Goal: Transaction & Acquisition: Purchase product/service

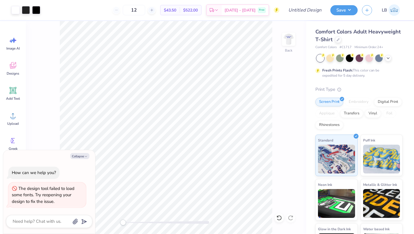
scroll to position [31, 0]
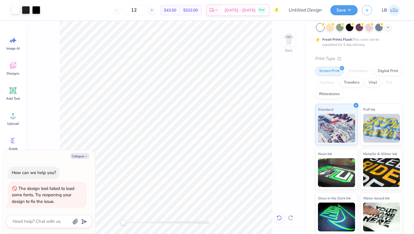
click at [278, 218] on icon at bounding box center [279, 218] width 6 height 6
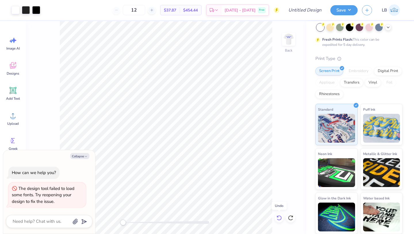
click at [278, 218] on icon at bounding box center [279, 218] width 6 height 6
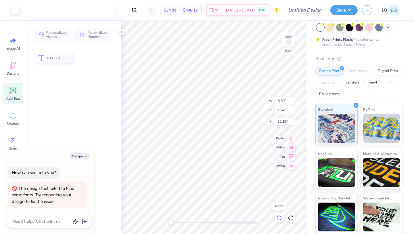
click at [278, 218] on icon at bounding box center [279, 218] width 6 height 6
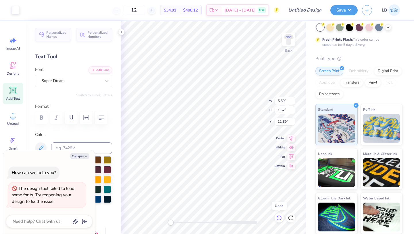
click at [278, 218] on icon at bounding box center [279, 218] width 6 height 6
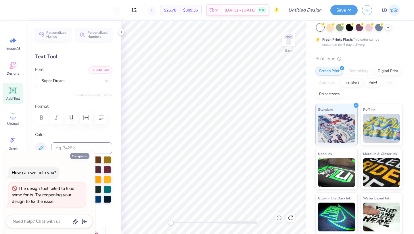
click at [84, 154] on button "Collapse" at bounding box center [79, 156] width 19 height 6
type textarea "x"
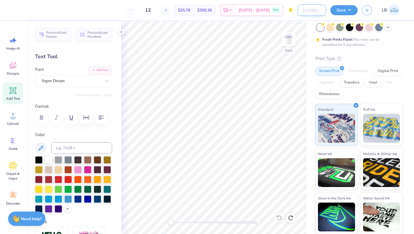
click at [308, 11] on input "Design Title" at bounding box center [312, 10] width 28 height 12
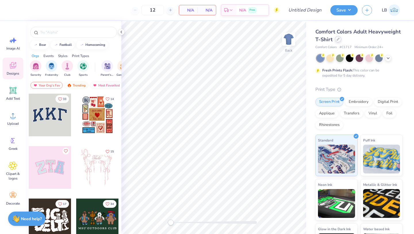
click at [337, 40] on icon at bounding box center [338, 39] width 3 height 3
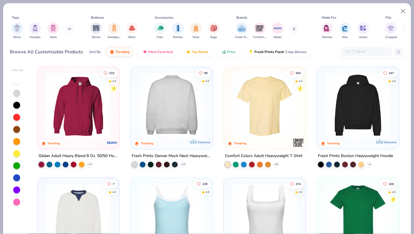
click at [136, 121] on img at bounding box center [101, 104] width 71 height 65
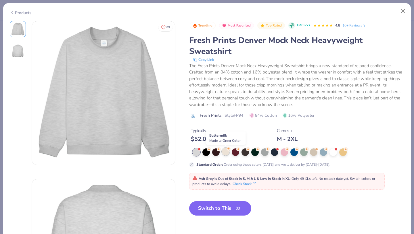
click at [226, 151] on div at bounding box center [225, 151] width 7 height 7
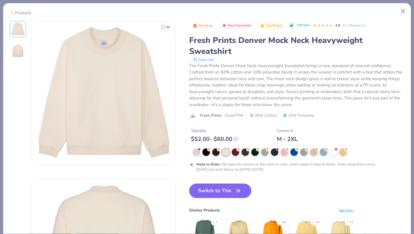
click at [223, 194] on button "Switch to This" at bounding box center [220, 190] width 62 height 14
type input "50"
type textarea "x"
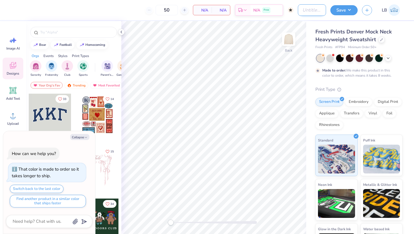
click at [303, 12] on input "Design Title" at bounding box center [312, 10] width 28 height 12
type input "B"
type textarea "x"
type input "Be"
type textarea "x"
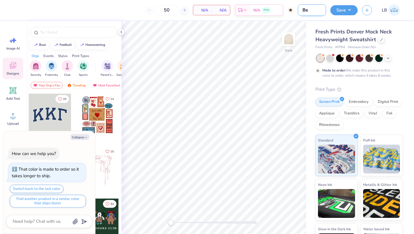
type input "Bes"
type textarea "x"
type input "Best"
type textarea "x"
type input "Best"
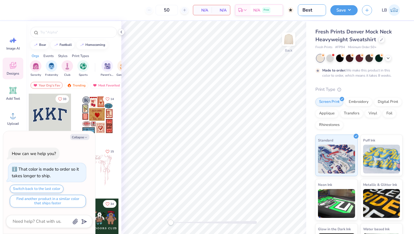
type textarea "x"
type input "Best B"
type textarea "x"
type input "Best Bu"
type textarea "x"
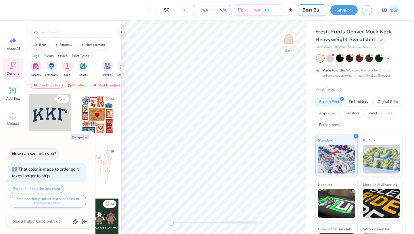
type input "Best Bud"
type textarea "x"
type input "Best Budd"
type textarea "x"
type input "Best Buddi"
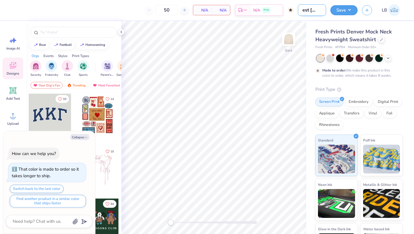
type textarea "x"
type input "Best Buddie"
type textarea "x"
type input "Best Buddies"
type textarea "x"
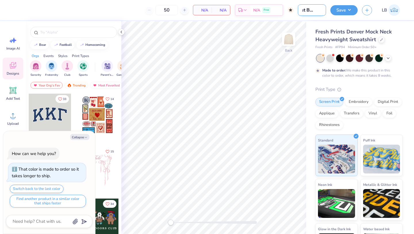
scroll to position [0, 9]
type input "Best Buddies"
click at [118, 18] on div "50 N/A Per Item N/A Total Est. Delivery N/A Free" at bounding box center [155, 10] width 278 height 20
click at [82, 135] on button "Collapse" at bounding box center [79, 137] width 19 height 6
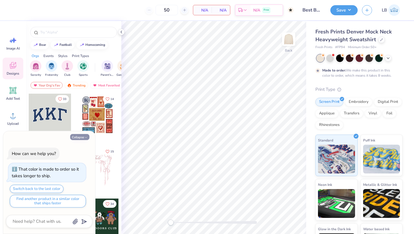
type textarea "x"
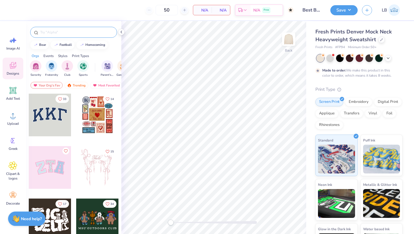
click at [77, 36] on div at bounding box center [73, 32] width 87 height 11
click at [71, 33] on input "text" at bounding box center [77, 32] width 74 height 6
type input "Best buddies"
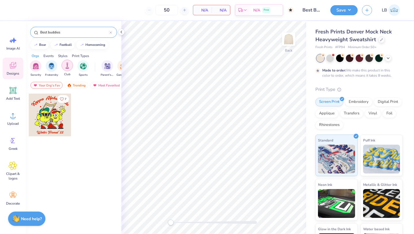
click at [68, 69] on div "filter for Club" at bounding box center [68, 66] width 12 height 12
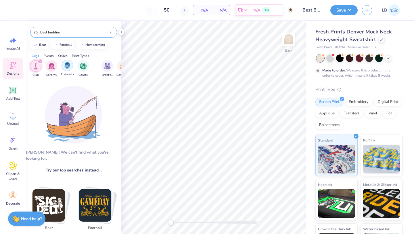
click at [68, 68] on img "filter for Fraternity" at bounding box center [67, 65] width 6 height 7
click at [58, 62] on div "filter for Club" at bounding box center [55, 61] width 5 height 5
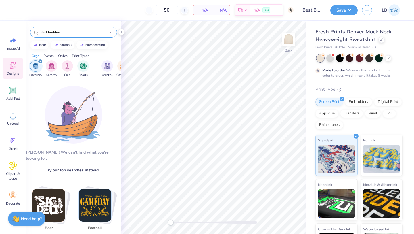
click at [42, 62] on div "filter for Fraternity" at bounding box center [40, 61] width 5 height 5
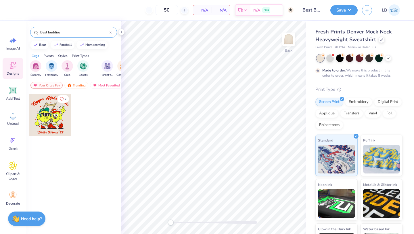
click at [110, 32] on icon at bounding box center [111, 32] width 2 height 2
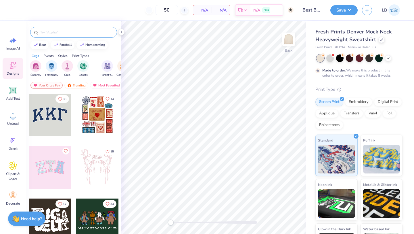
click at [16, 68] on icon at bounding box center [13, 65] width 9 height 9
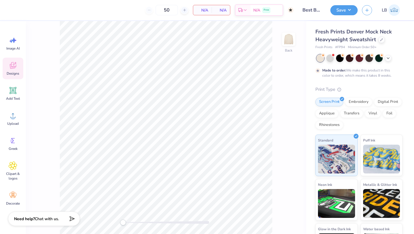
click at [15, 68] on icon at bounding box center [13, 65] width 9 height 9
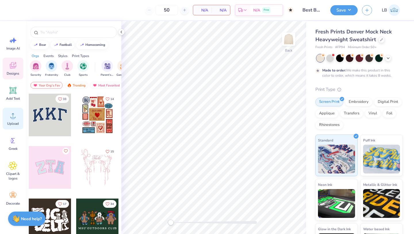
click at [15, 116] on icon at bounding box center [13, 115] width 9 height 9
click at [15, 117] on icon at bounding box center [13, 115] width 9 height 9
click at [11, 118] on icon at bounding box center [13, 115] width 9 height 9
click at [7, 124] on div "Upload" at bounding box center [13, 119] width 21 height 22
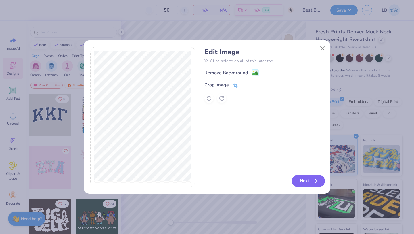
click at [304, 183] on button "Next" at bounding box center [308, 180] width 33 height 13
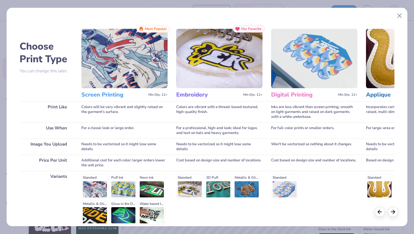
scroll to position [53, 0]
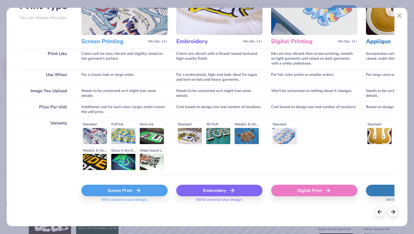
click at [131, 191] on div "Screen Print" at bounding box center [124, 190] width 86 height 12
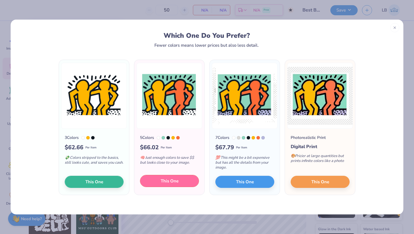
click at [181, 177] on button "This One" at bounding box center [169, 181] width 59 height 12
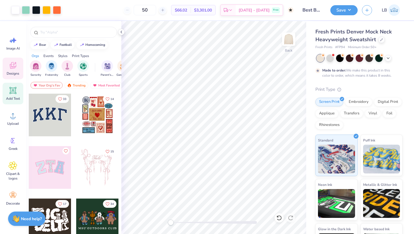
click at [16, 97] on span "Add Text" at bounding box center [13, 98] width 14 height 5
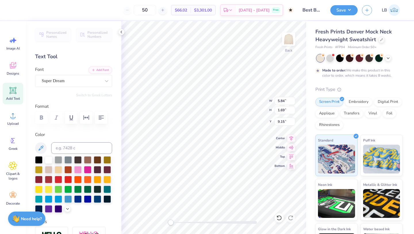
scroll to position [0, 1]
type textarea "BEST BUDDIES"
click at [68, 197] on div at bounding box center [67, 197] width 7 height 7
type input "13.74"
type input "1.50"
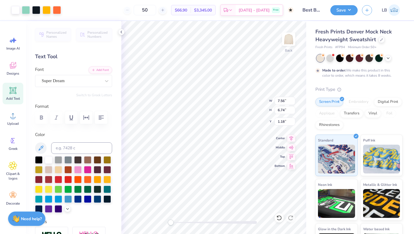
type input "8.50"
click at [286, 43] on img at bounding box center [288, 39] width 23 height 23
drag, startPoint x: 15, startPoint y: 97, endPoint x: 27, endPoint y: 97, distance: 12.1
click at [15, 97] on span "Add Text" at bounding box center [13, 98] width 14 height 5
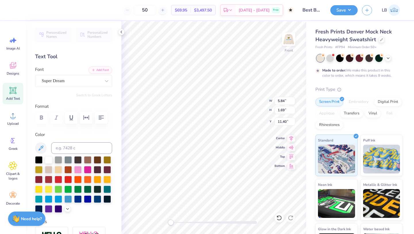
type textarea "T"
type textarea "FRIENDSHIP WALK"
click at [289, 41] on img at bounding box center [288, 39] width 23 height 23
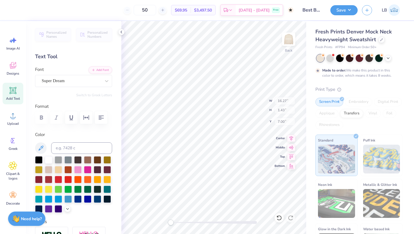
type input "16.27"
type input "1.43"
type input "7.00"
type input "13.74"
type input "1.50"
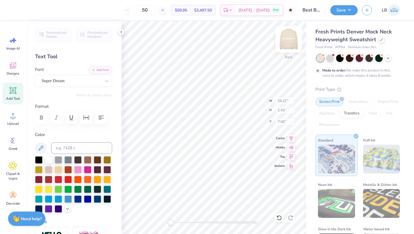
type input "8.50"
click at [39, 198] on div at bounding box center [38, 197] width 7 height 7
click at [48, 198] on div at bounding box center [48, 197] width 7 height 7
click at [284, 45] on img at bounding box center [288, 39] width 23 height 23
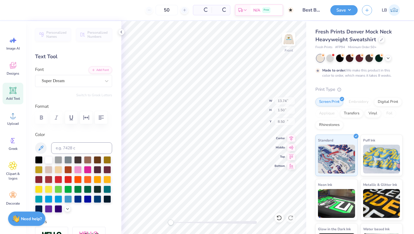
type input "13.73"
type input "13.04"
type input "5.84"
type input "1.69"
type input "11.40"
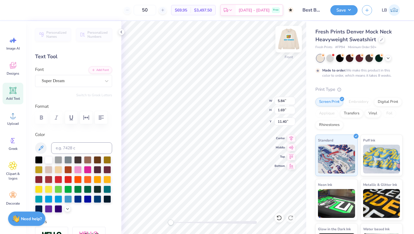
scroll to position [0, 2]
type textarea "FRIENDSHIP WALK"
click at [48, 199] on div at bounding box center [48, 197] width 7 height 7
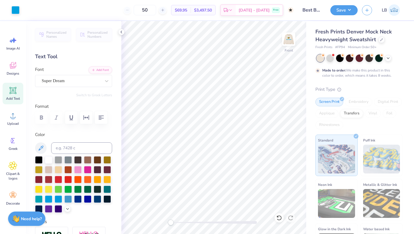
drag, startPoint x: 10, startPoint y: 91, endPoint x: 31, endPoint y: 95, distance: 21.9
click at [10, 91] on icon at bounding box center [13, 90] width 9 height 9
type textarea "2025"
click at [81, 168] on div at bounding box center [77, 168] width 7 height 7
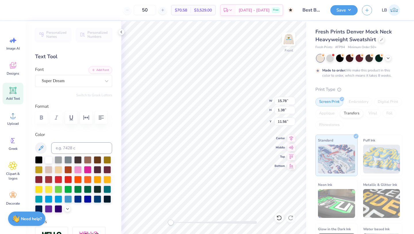
type input "5.68"
type input "1.69"
type input "13.71"
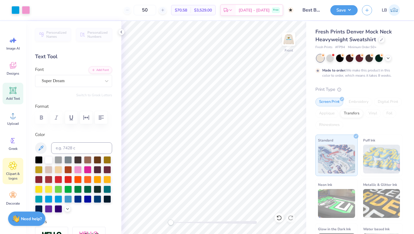
click at [11, 169] on icon at bounding box center [13, 165] width 8 height 9
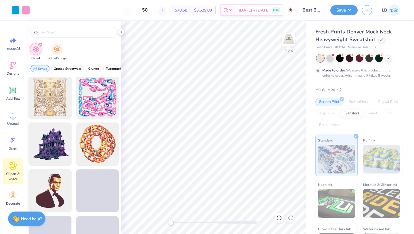
scroll to position [1032, 0]
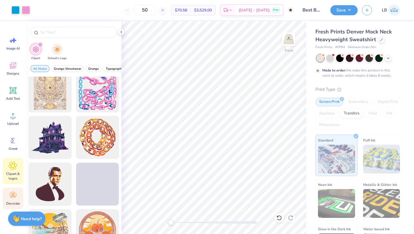
click at [12, 194] on icon at bounding box center [12, 194] width 7 height 5
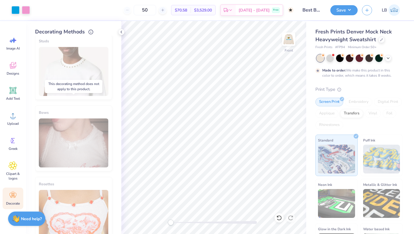
scroll to position [306, 0]
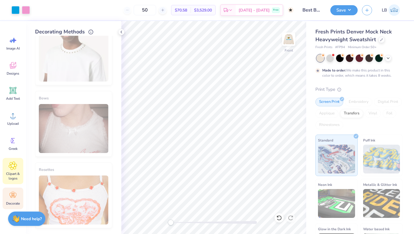
click at [17, 169] on div "Clipart & logos" at bounding box center [13, 171] width 21 height 26
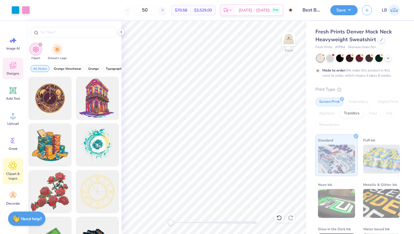
click at [15, 74] on span "Designs" at bounding box center [13, 73] width 13 height 5
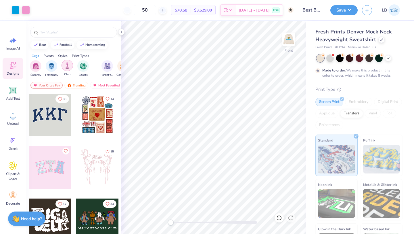
click at [70, 68] on img "filter for Club" at bounding box center [67, 65] width 6 height 7
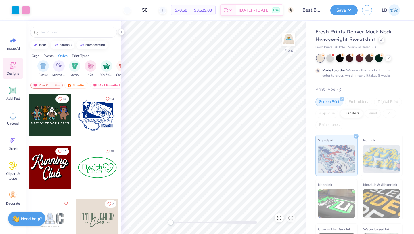
scroll to position [0, 294]
click at [61, 70] on div "filter for Minimalist" at bounding box center [59, 66] width 12 height 12
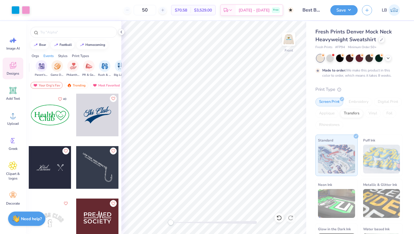
scroll to position [0, 0]
click at [39, 62] on icon "filter for Club" at bounding box center [40, 61] width 2 height 2
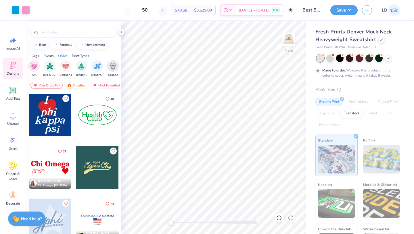
scroll to position [0, 350]
click at [68, 68] on img "filter for Cartoons" at bounding box center [66, 65] width 7 height 7
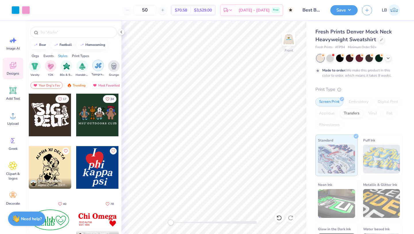
click at [93, 66] on div "filter for Typography" at bounding box center [98, 66] width 12 height 12
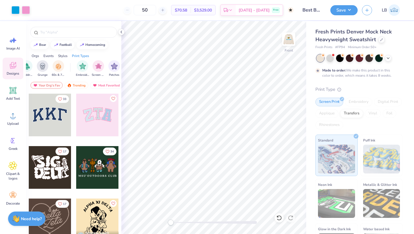
scroll to position [0, 426]
click at [80, 70] on div "filter for Embroidery" at bounding box center [78, 66] width 12 height 12
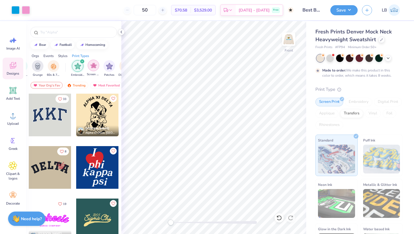
click at [91, 69] on div "filter for Screen Print" at bounding box center [94, 66] width 12 height 12
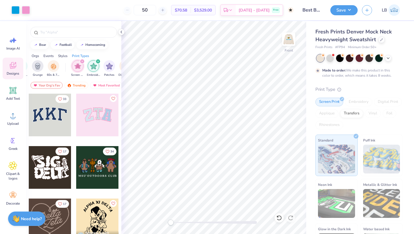
click at [96, 61] on div "filter for Embroidery" at bounding box center [97, 61] width 5 height 5
click at [81, 61] on icon "filter for Screen Print" at bounding box center [82, 61] width 2 height 2
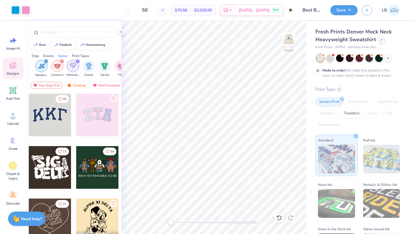
scroll to position [0, 294]
click at [80, 63] on div "filter for Minimalist" at bounding box center [79, 61] width 5 height 5
click at [62, 62] on div "filter for Cartoons" at bounding box center [63, 61] width 5 height 5
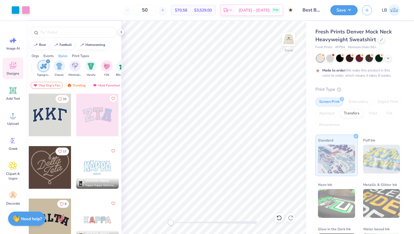
click at [47, 60] on div "filter for Typography" at bounding box center [47, 61] width 5 height 5
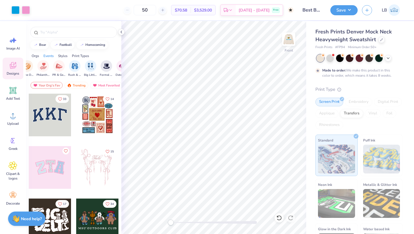
scroll to position [0, 91]
click at [51, 65] on img "filter for Philanthropy" at bounding box center [48, 65] width 7 height 7
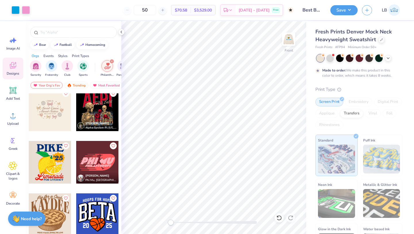
scroll to position [310, 0]
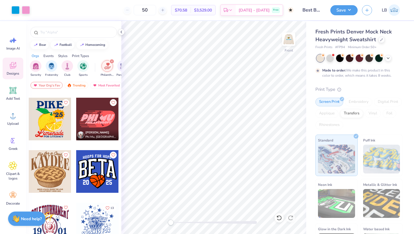
click at [112, 61] on icon "filter for Philanthropy" at bounding box center [112, 61] width 2 height 2
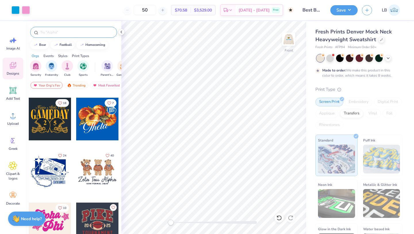
click at [75, 33] on input "text" at bounding box center [77, 32] width 74 height 6
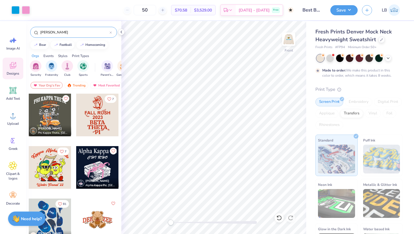
type input "buddies"
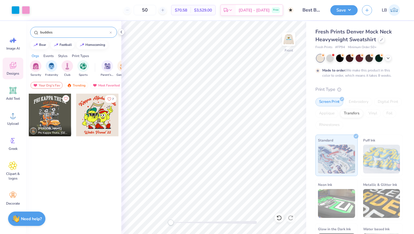
click at [109, 33] on input "buddies" at bounding box center [75, 32] width 70 height 6
click at [111, 33] on icon at bounding box center [111, 32] width 2 height 2
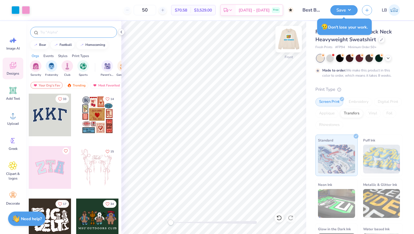
click at [292, 37] on img at bounding box center [288, 39] width 23 height 23
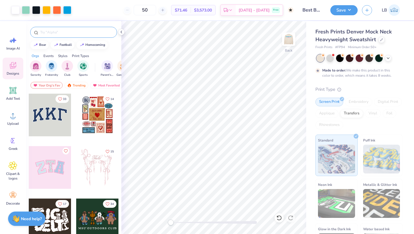
click at [349, 65] on div "Made to order: We make this product in this color to order, which means it take…" at bounding box center [358, 66] width 87 height 24
click at [292, 42] on img at bounding box center [288, 39] width 23 height 23
click at [13, 189] on div "Decorate" at bounding box center [13, 198] width 21 height 22
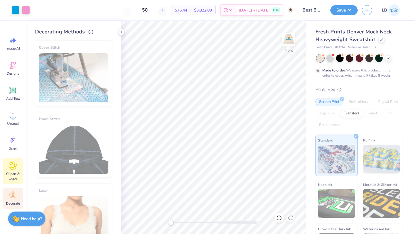
click at [17, 166] on icon at bounding box center [13, 165] width 8 height 9
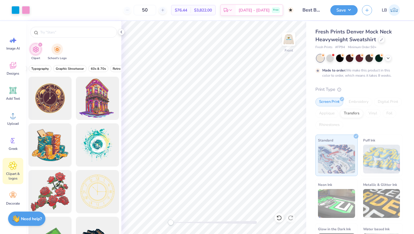
scroll to position [0, 76]
click at [45, 69] on span "Typography" at bounding box center [39, 68] width 18 height 4
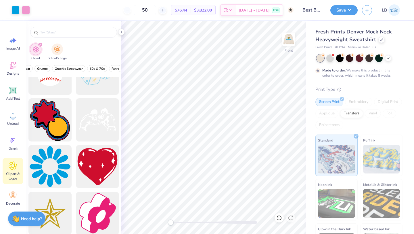
scroll to position [2076, 0]
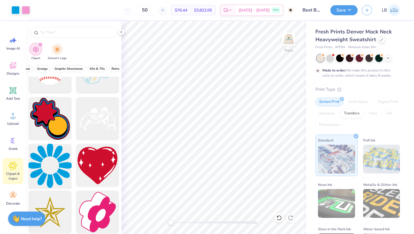
click at [56, 166] on div at bounding box center [49, 164] width 47 height 47
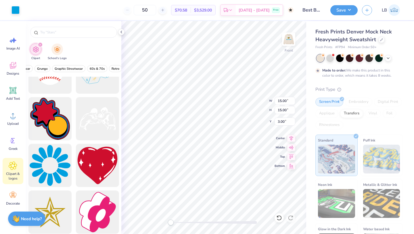
type input "5.68"
type input "1.69"
type input "7.07"
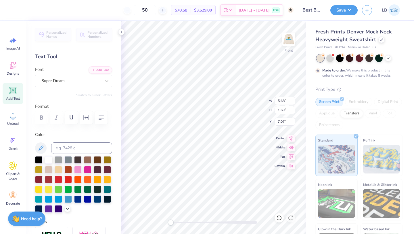
type input "15.00"
type input "7.91"
click at [291, 43] on img at bounding box center [288, 39] width 23 height 23
click at [291, 43] on img at bounding box center [289, 39] width 12 height 12
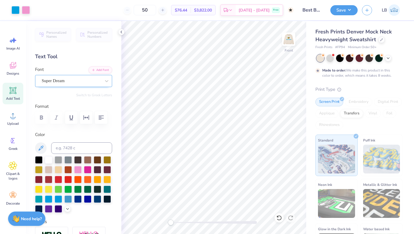
click at [54, 83] on div "Super Dream" at bounding box center [71, 80] width 60 height 9
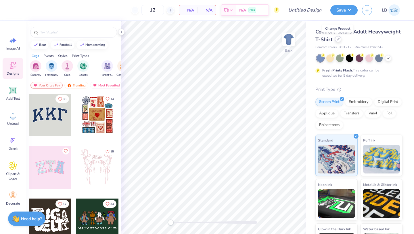
click at [338, 41] on div at bounding box center [338, 39] width 6 height 6
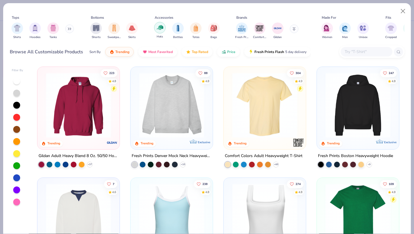
click at [164, 31] on div "filter for Hats" at bounding box center [160, 28] width 12 height 12
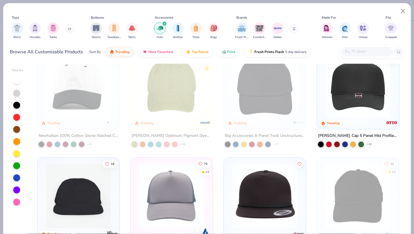
scroll to position [17, 0]
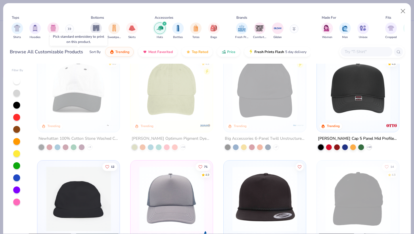
click at [87, 105] on img at bounding box center [78, 87] width 71 height 65
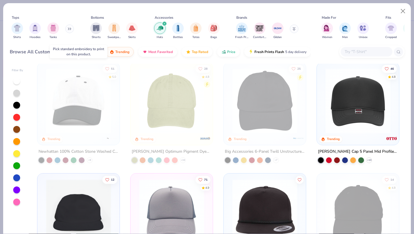
scroll to position [2, 0]
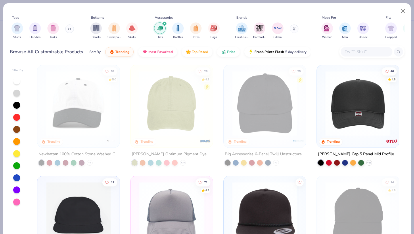
click at [89, 100] on img at bounding box center [78, 103] width 71 height 65
click at [80, 71] on img at bounding box center [78, 103] width 71 height 65
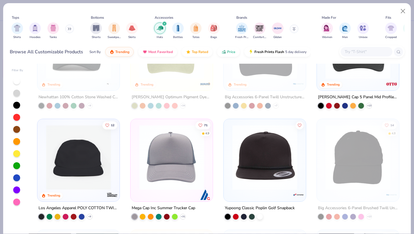
scroll to position [60, 0]
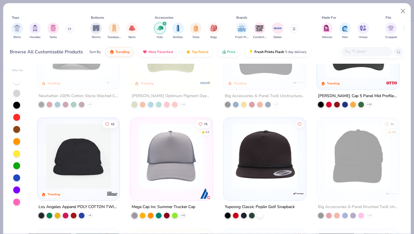
click at [261, 216] on div at bounding box center [260, 214] width 6 height 6
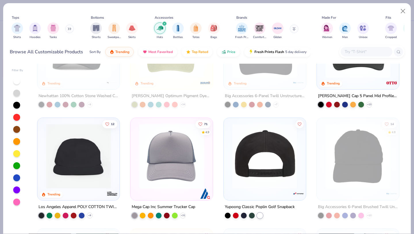
click at [273, 166] on img at bounding box center [264, 155] width 71 height 65
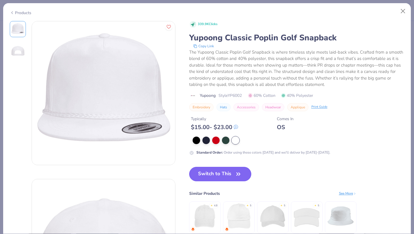
click at [225, 172] on button "Switch to This" at bounding box center [220, 174] width 62 height 14
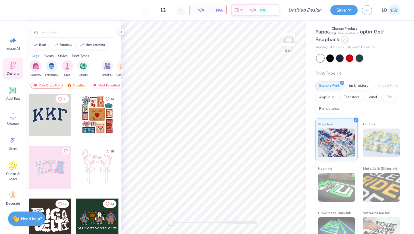
click at [344, 40] on icon at bounding box center [344, 39] width 3 height 3
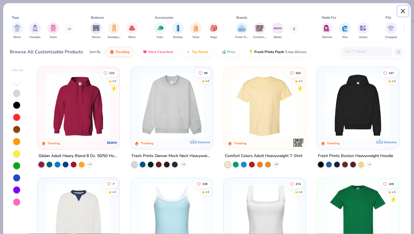
click at [405, 14] on button "Close" at bounding box center [403, 11] width 11 height 11
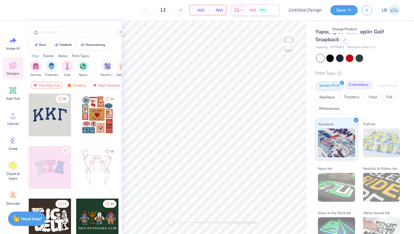
click at [351, 85] on div "Embroidery" at bounding box center [358, 85] width 27 height 9
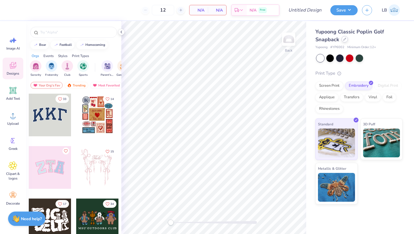
click at [344, 39] on icon at bounding box center [344, 39] width 3 height 3
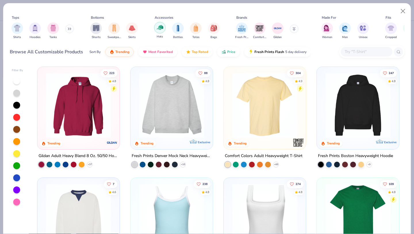
click at [160, 30] on img "filter for Hats" at bounding box center [160, 27] width 7 height 7
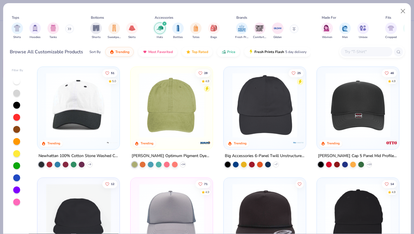
click at [84, 105] on img at bounding box center [78, 104] width 71 height 65
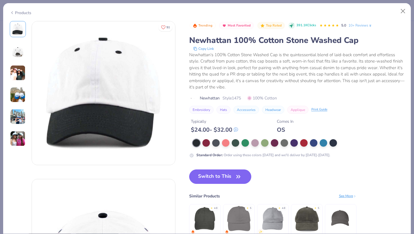
click at [223, 178] on button "Switch to This" at bounding box center [220, 176] width 62 height 14
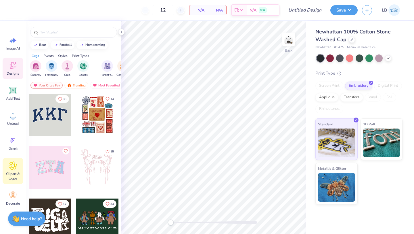
click at [15, 172] on span "Clipart & logos" at bounding box center [12, 175] width 19 height 9
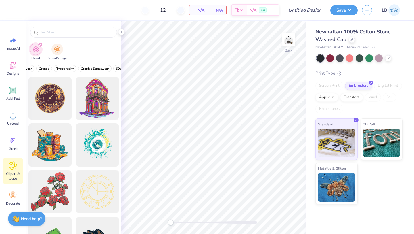
scroll to position [0, 47]
click at [67, 65] on button "Typography" at bounding box center [67, 68] width 23 height 7
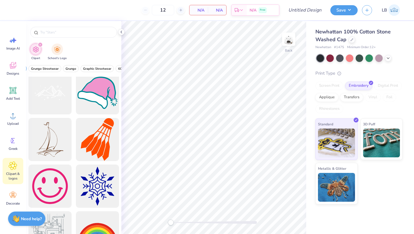
scroll to position [844, 0]
click at [60, 98] on div at bounding box center [49, 92] width 47 height 47
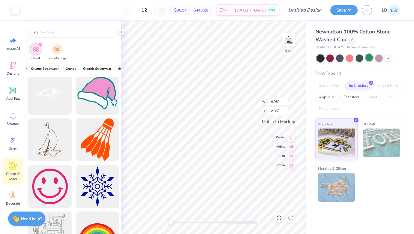
click at [369, 58] on div at bounding box center [369, 57] width 7 height 7
click at [371, 57] on div at bounding box center [369, 57] width 7 height 7
click at [390, 57] on icon at bounding box center [388, 57] width 5 height 5
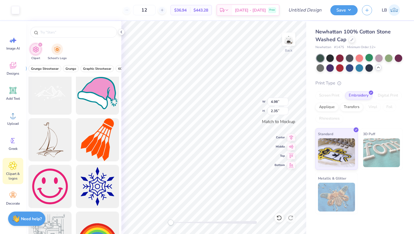
click at [391, 69] on div at bounding box center [360, 62] width 86 height 17
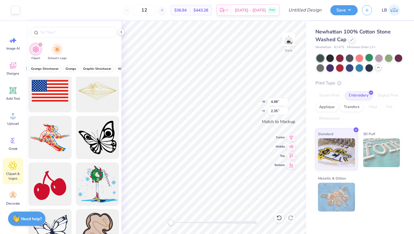
scroll to position [1127, 0]
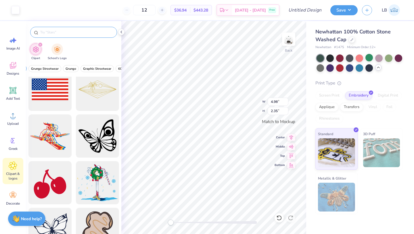
click at [73, 34] on input "text" at bounding box center [77, 32] width 74 height 6
type input "mountains"
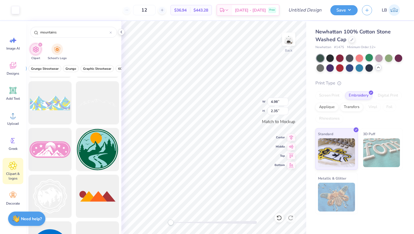
scroll to position [23, 0]
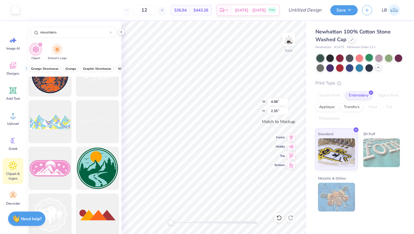
click at [60, 130] on div at bounding box center [49, 121] width 43 height 43
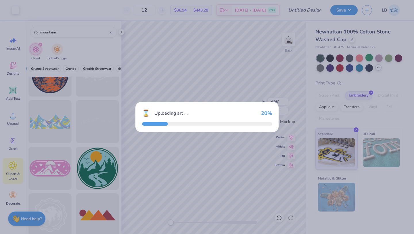
type input "1.81"
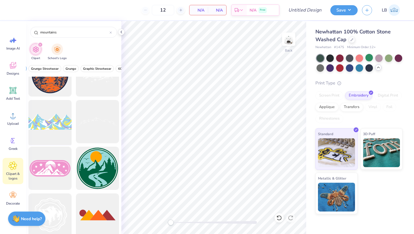
click at [50, 112] on div at bounding box center [49, 121] width 47 height 47
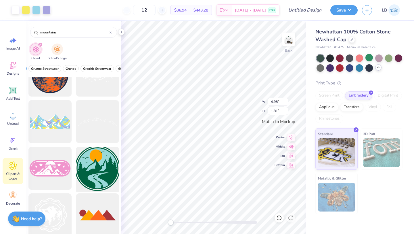
click at [102, 164] on div at bounding box center [97, 167] width 47 height 47
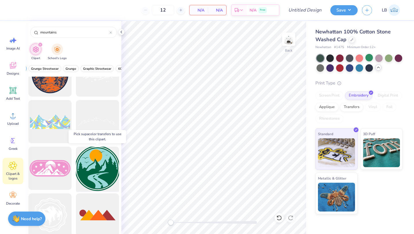
click at [94, 171] on div at bounding box center [97, 167] width 47 height 47
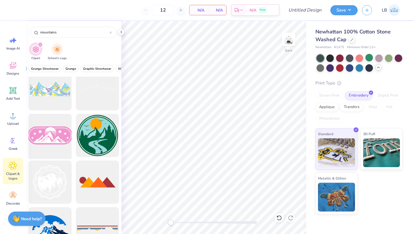
scroll to position [46, 0]
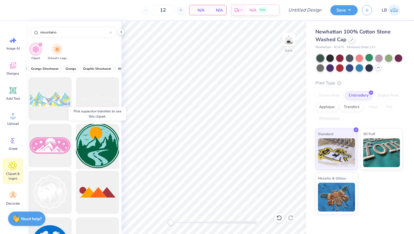
click at [99, 145] on div at bounding box center [97, 145] width 47 height 47
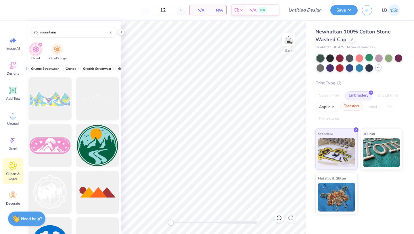
click at [355, 106] on div "Transfers" at bounding box center [351, 106] width 23 height 9
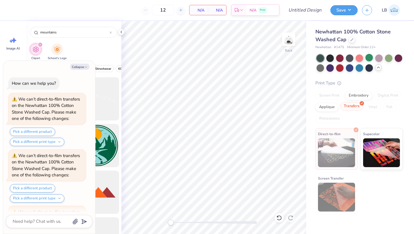
scroll to position [51, 0]
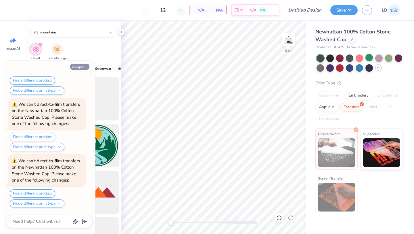
click at [84, 66] on button "Collapse" at bounding box center [79, 67] width 19 height 6
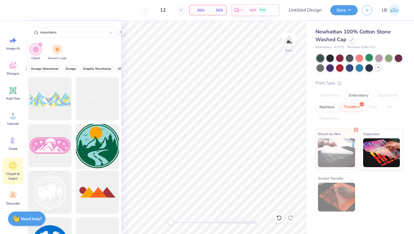
click at [99, 138] on div at bounding box center [97, 145] width 47 height 47
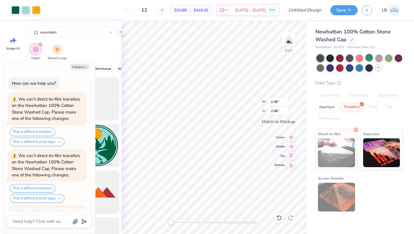
scroll to position [108, 0]
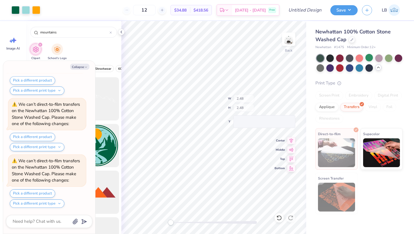
click at [248, 99] on div "Back W 2.48 H 2.48 Y Center Middle Top Bottom" at bounding box center [213, 127] width 185 height 213
click at [47, 144] on button "Pick a different print type" at bounding box center [37, 147] width 55 height 8
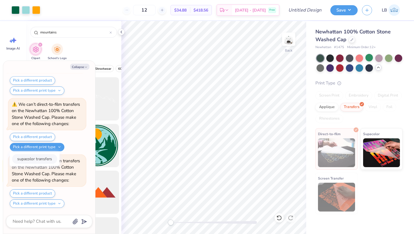
click at [41, 157] on button "supacolor transfers" at bounding box center [34, 158] width 45 height 9
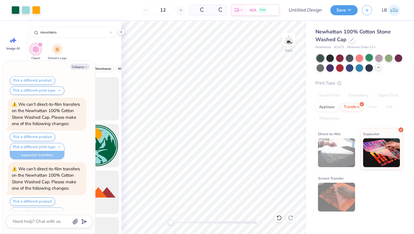
scroll to position [116, 0]
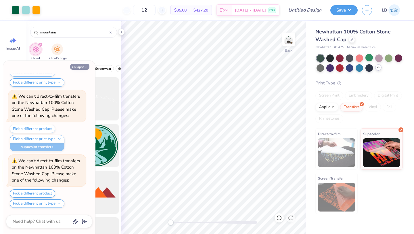
click at [81, 66] on button "Collapse" at bounding box center [79, 67] width 19 height 6
type textarea "x"
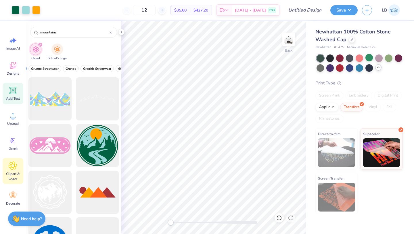
click at [14, 96] on span "Add Text" at bounding box center [13, 98] width 14 height 5
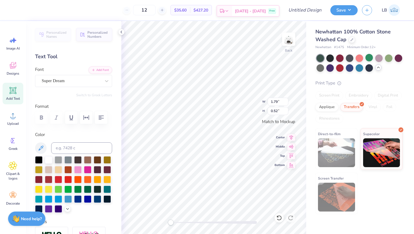
type textarea "TEBest Buddies Breakaway CampXT"
type textarea "Best Buddies Breakaway Camp"
click at [89, 198] on div at bounding box center [87, 197] width 7 height 7
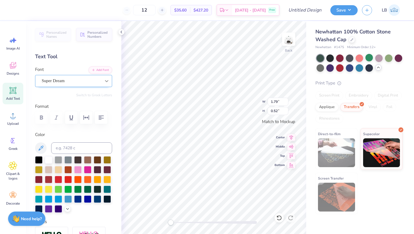
click at [102, 82] on div at bounding box center [107, 81] width 10 height 10
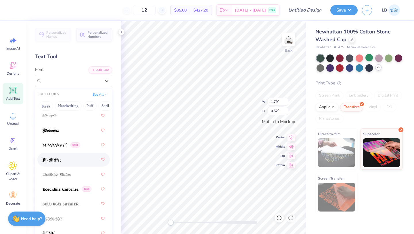
scroll to position [410, 0]
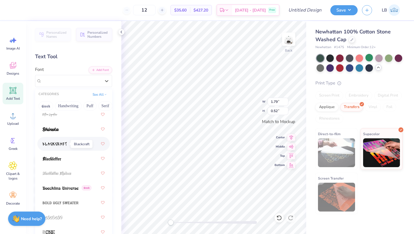
click at [57, 142] on img at bounding box center [55, 144] width 24 height 4
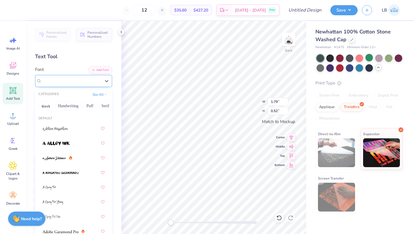
click at [67, 83] on div "Blackcraft Greek" at bounding box center [71, 80] width 60 height 9
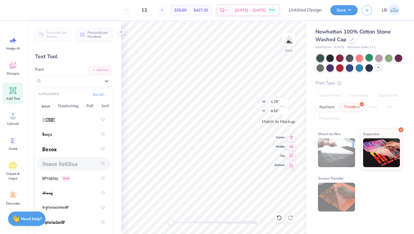
scroll to position [523, 0]
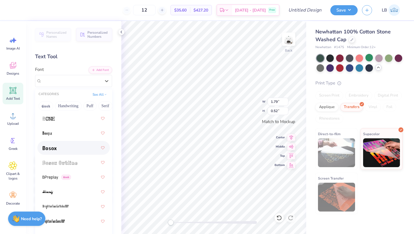
click at [63, 150] on div at bounding box center [74, 147] width 62 height 10
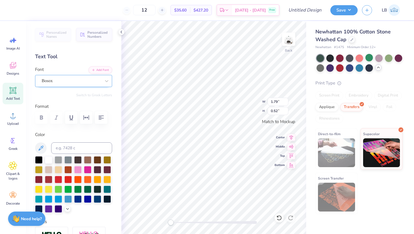
click at [61, 79] on div "Bosox" at bounding box center [71, 80] width 60 height 9
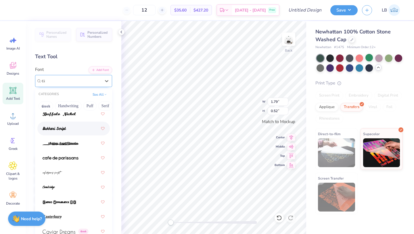
scroll to position [0, 0]
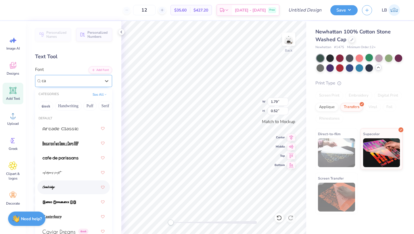
type input "c"
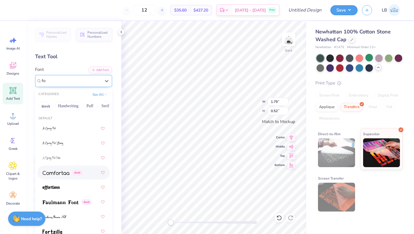
type input "f"
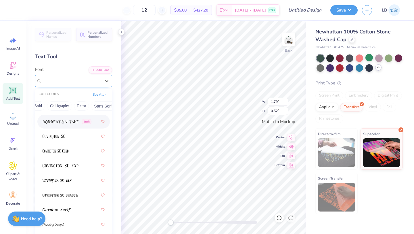
scroll to position [1284, 0]
click at [68, 132] on div at bounding box center [74, 135] width 62 height 10
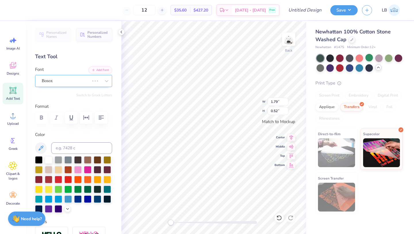
click at [74, 81] on div "Bosox" at bounding box center [65, 80] width 49 height 9
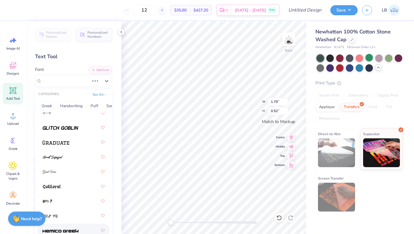
scroll to position [1956, 0]
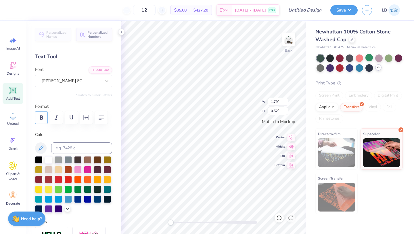
click at [40, 118] on icon "button" at bounding box center [41, 117] width 3 height 4
click at [290, 157] on icon at bounding box center [291, 154] width 8 height 7
type input "2.48"
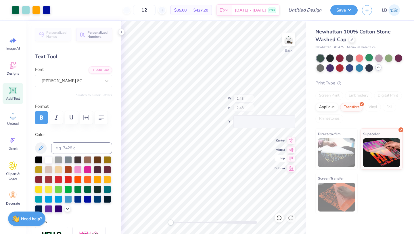
click at [256, 111] on div "Back W 2.48 H 2.48 Y Center Middle Top Bottom" at bounding box center [213, 127] width 185 height 213
type textarea "Best Buddies"
click at [291, 135] on icon at bounding box center [292, 136] width 4 height 5
type input "2.08"
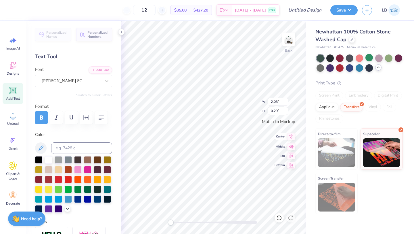
type input "2.08"
click at [292, 136] on icon at bounding box center [291, 136] width 8 height 7
click at [292, 138] on icon at bounding box center [291, 136] width 8 height 7
click at [288, 135] on icon at bounding box center [291, 136] width 8 height 7
click at [13, 95] on div "Add Text" at bounding box center [13, 94] width 21 height 22
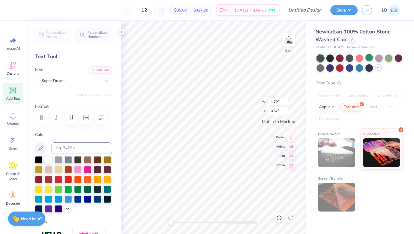
type input "1.79"
type input "0.52"
type textarea "Breakaway Camp"
click at [93, 82] on div "Super Dream" at bounding box center [71, 80] width 60 height 9
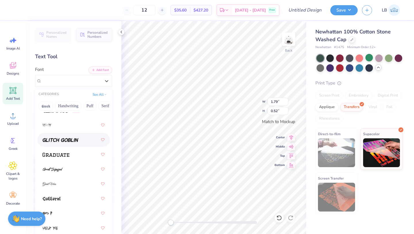
scroll to position [1884, 0]
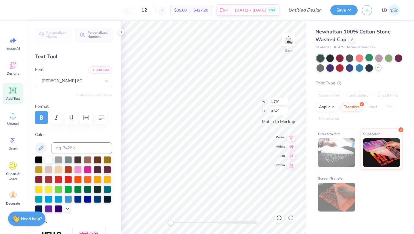
type input "2.03"
type input "0.29"
type input "4.98"
type input "0.59"
click at [98, 81] on div "Super Dream" at bounding box center [71, 80] width 60 height 9
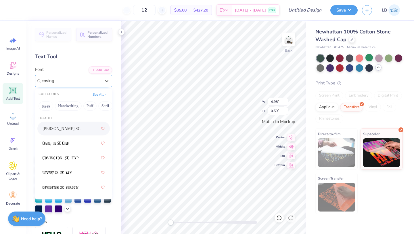
click at [64, 127] on div "Covington SC" at bounding box center [74, 128] width 62 height 10
type input "coving"
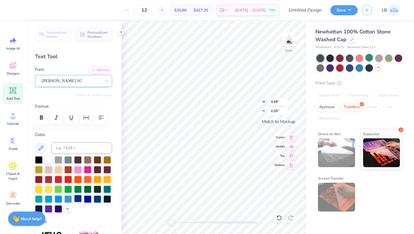
click at [79, 199] on div at bounding box center [77, 197] width 7 height 7
click at [85, 198] on div at bounding box center [87, 197] width 7 height 7
type input "4.26"
type input "0.47"
type input "3.53"
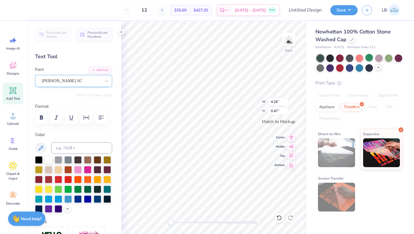
type input "0.39"
type input "2.99"
type input "0.33"
type input "2.08"
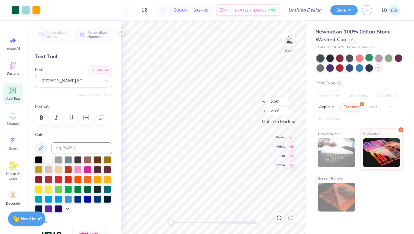
type input "2.99"
type input "0.33"
click at [289, 135] on icon at bounding box center [291, 136] width 8 height 7
type input "1.80"
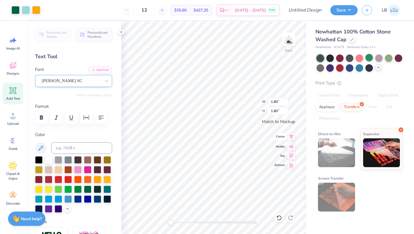
click at [291, 135] on icon at bounding box center [292, 136] width 4 height 5
click at [290, 138] on icon at bounding box center [291, 136] width 8 height 7
type input "2.03"
type input "0.29"
click at [290, 138] on icon at bounding box center [291, 136] width 8 height 7
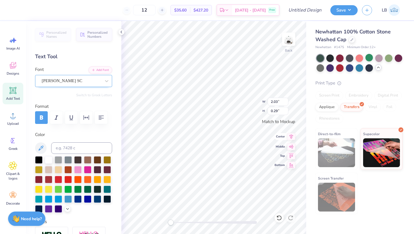
click at [292, 137] on icon at bounding box center [292, 136] width 4 height 5
click at [255, 104] on div "Back W 2.03 2.03 " H 0.29 0.29 " Match to Mockup Center Middle Top Bottom" at bounding box center [213, 127] width 185 height 213
